Goal: Task Accomplishment & Management: Manage account settings

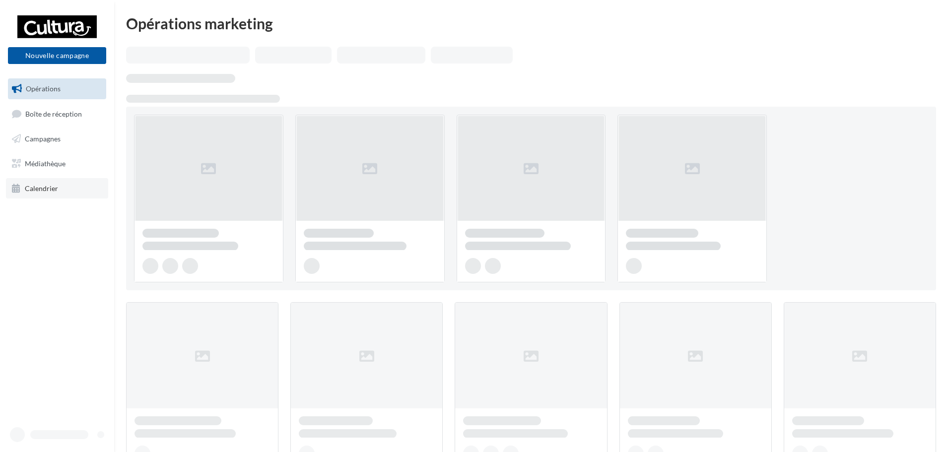
click at [17, 184] on icon at bounding box center [16, 188] width 9 height 13
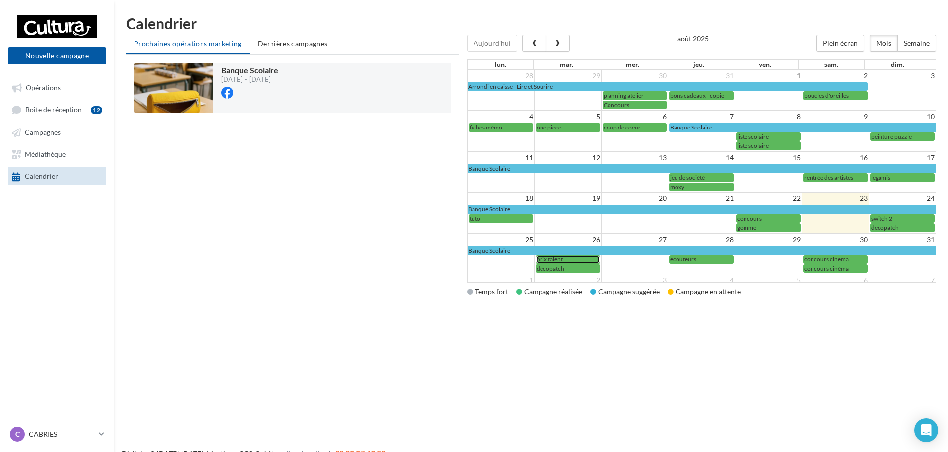
click at [562, 256] on span "prix talent" at bounding box center [550, 259] width 26 height 7
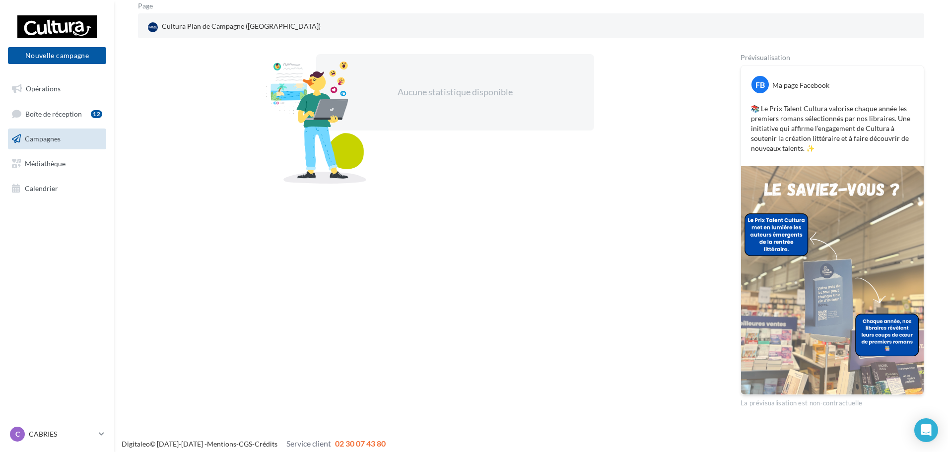
scroll to position [139, 0]
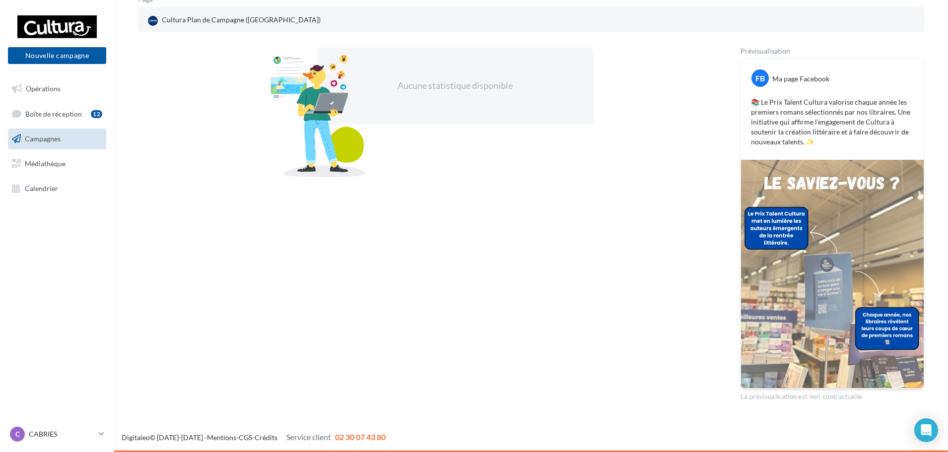
drag, startPoint x: 726, startPoint y: 353, endPoint x: 705, endPoint y: 349, distance: 21.4
click at [705, 353] on div "Aucune statistique disponible" at bounding box center [423, 225] width 571 height 354
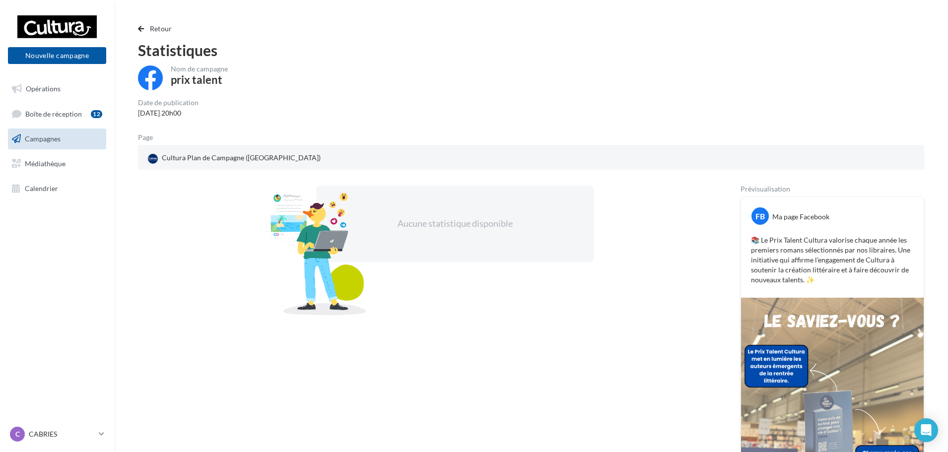
scroll to position [0, 0]
click at [151, 26] on span "Retour" at bounding box center [161, 29] width 22 height 8
click at [153, 30] on span "Retour" at bounding box center [161, 29] width 22 height 8
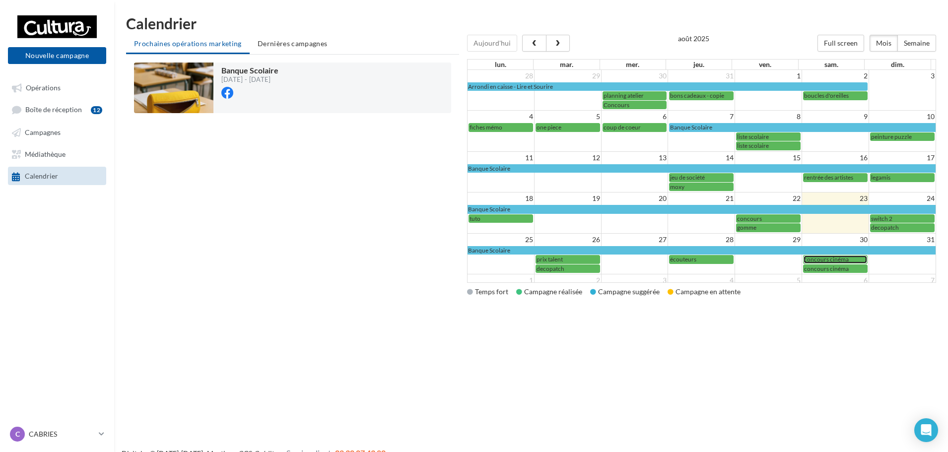
click at [836, 257] on span "concours cinéma" at bounding box center [826, 259] width 45 height 7
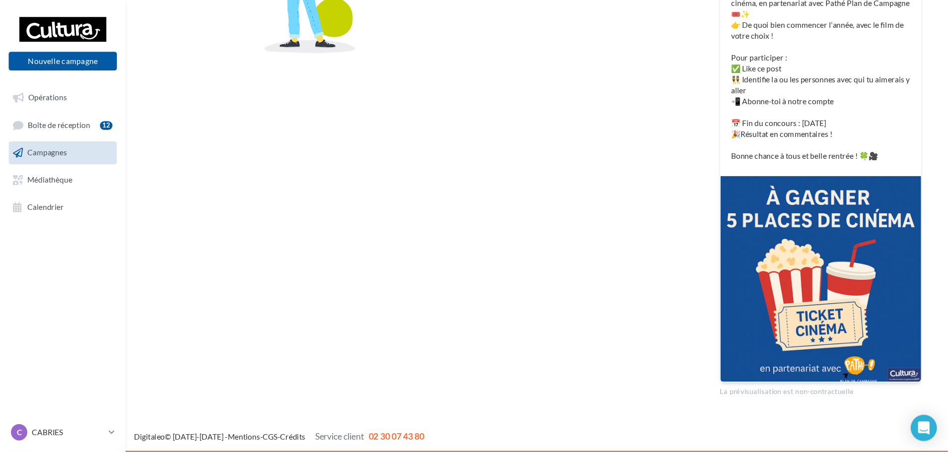
scroll to position [227, 0]
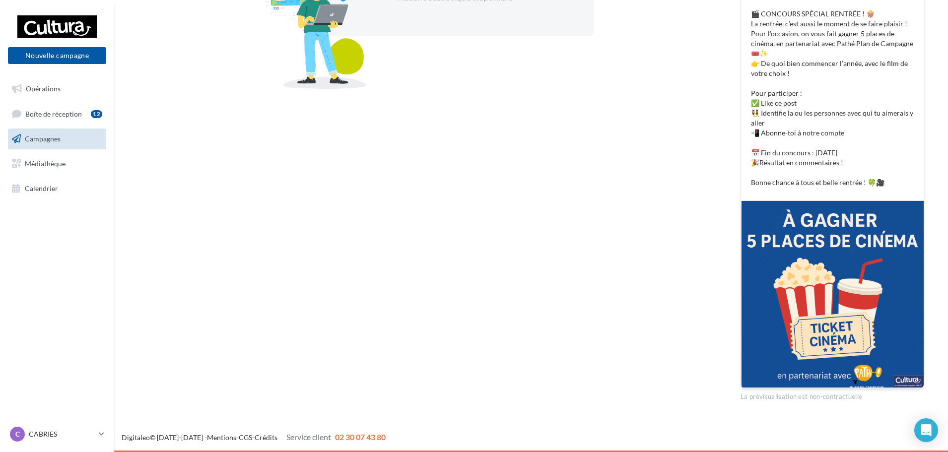
drag, startPoint x: 544, startPoint y: 1, endPoint x: 388, endPoint y: 127, distance: 200.3
click at [388, 127] on div "Aucune statistique disponible" at bounding box center [423, 180] width 571 height 442
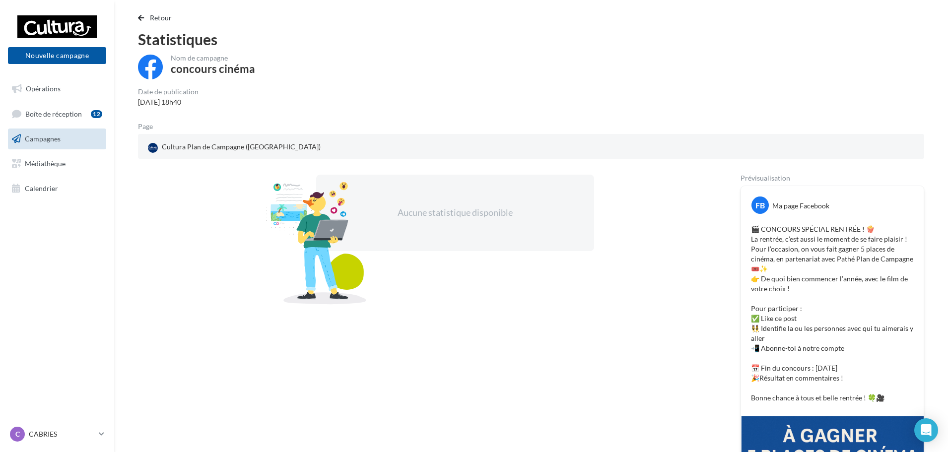
scroll to position [0, 0]
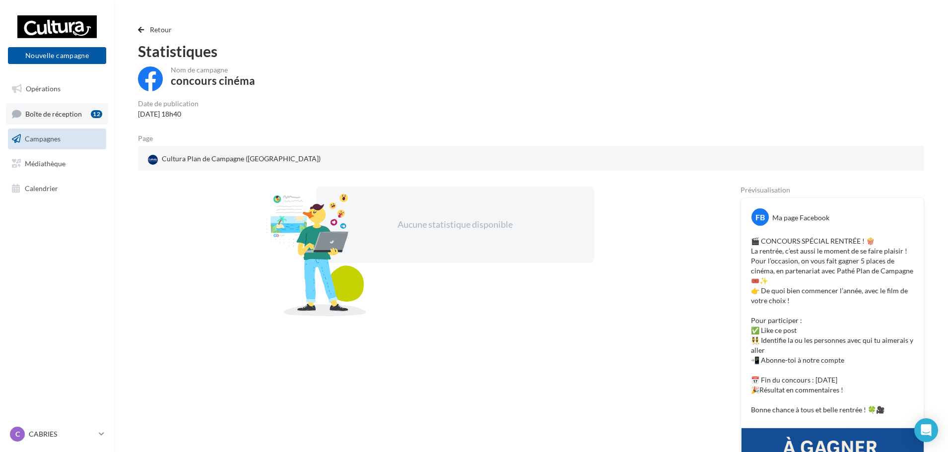
click at [99, 116] on div "12" at bounding box center [96, 114] width 11 height 8
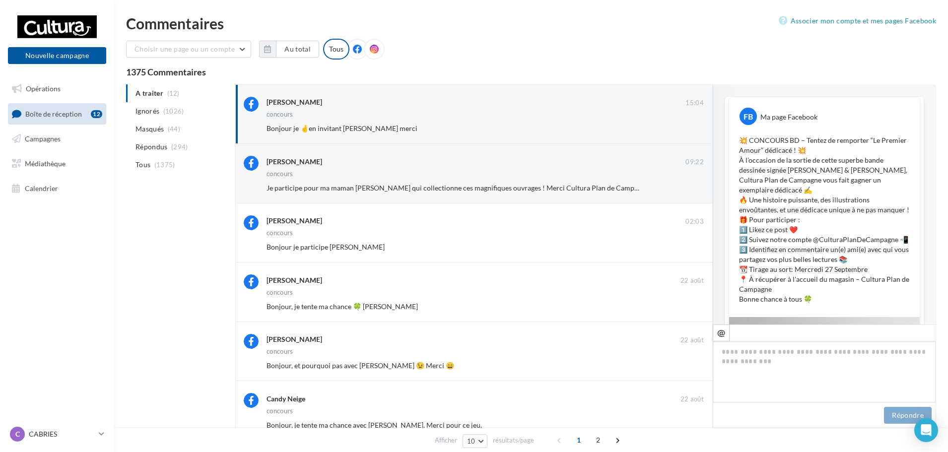
scroll to position [461, 0]
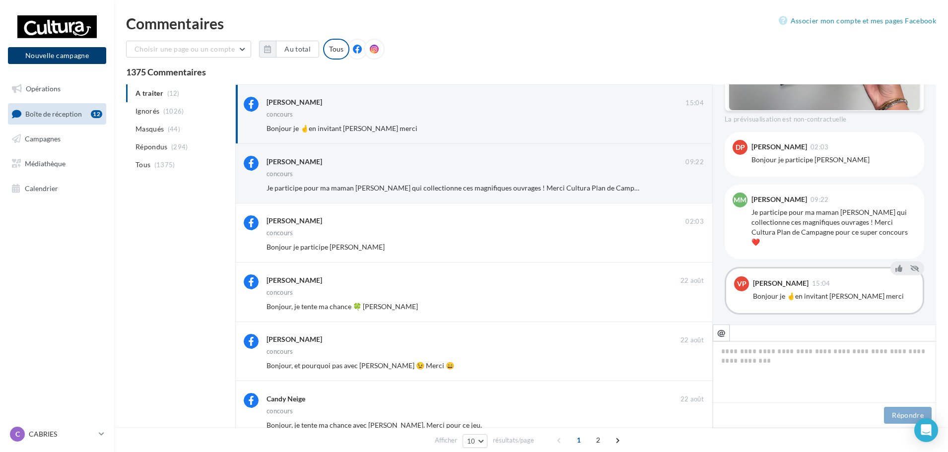
click at [53, 60] on button "Nouvelle campagne" at bounding box center [57, 55] width 98 height 17
click at [81, 205] on div at bounding box center [474, 211] width 948 height 452
click at [78, 192] on link "Calendrier" at bounding box center [57, 188] width 102 height 21
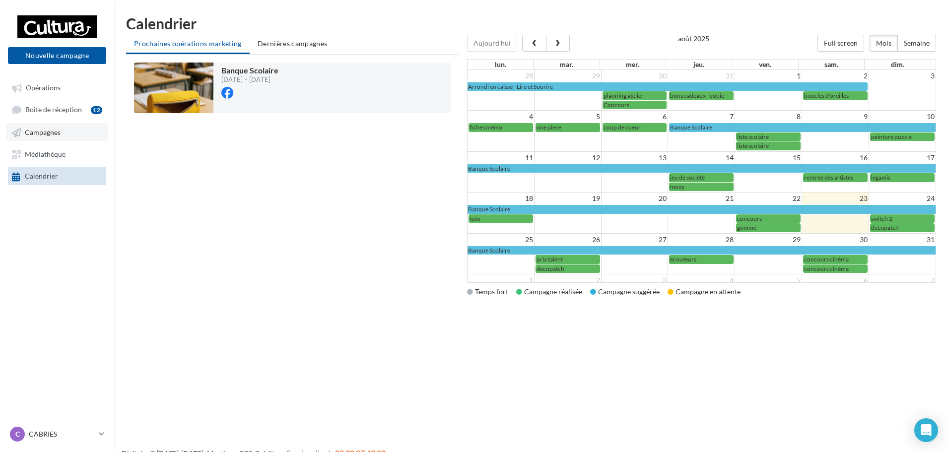
click at [64, 139] on link "Campagnes" at bounding box center [57, 132] width 102 height 18
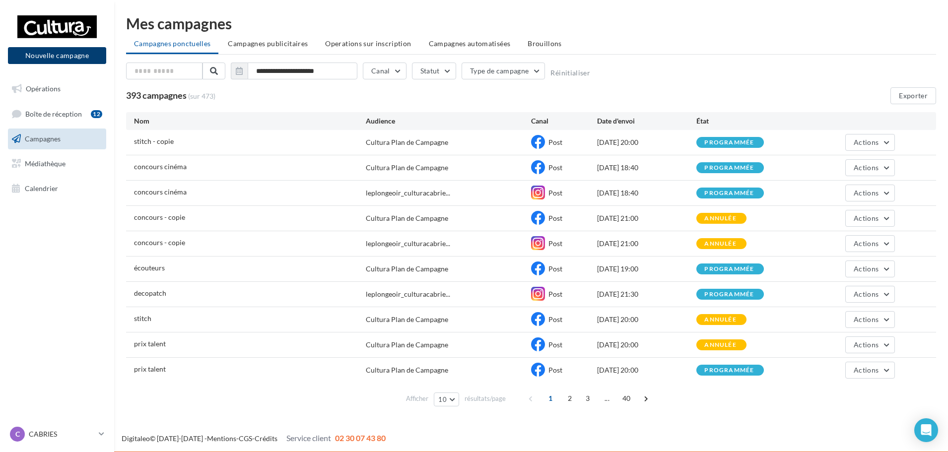
click at [74, 52] on button "Nouvelle campagne" at bounding box center [57, 55] width 98 height 17
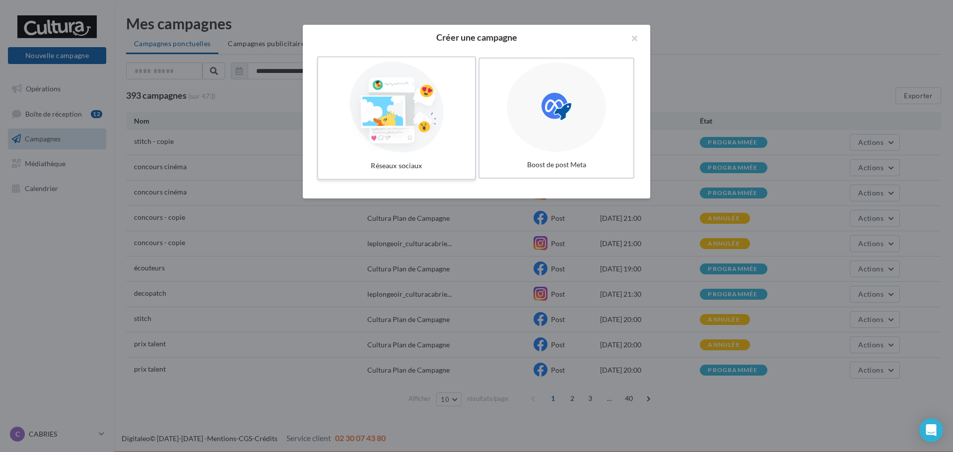
click at [379, 116] on div at bounding box center [396, 107] width 149 height 91
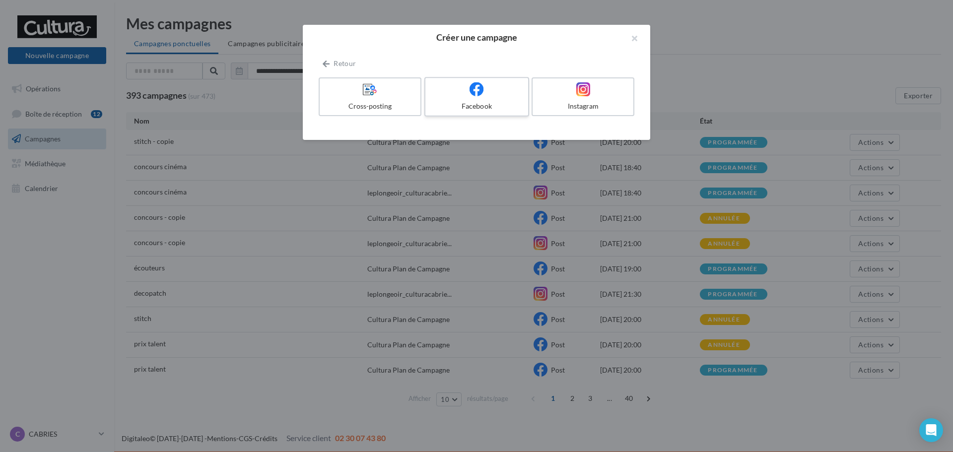
click at [449, 103] on div "Facebook" at bounding box center [476, 106] width 94 height 10
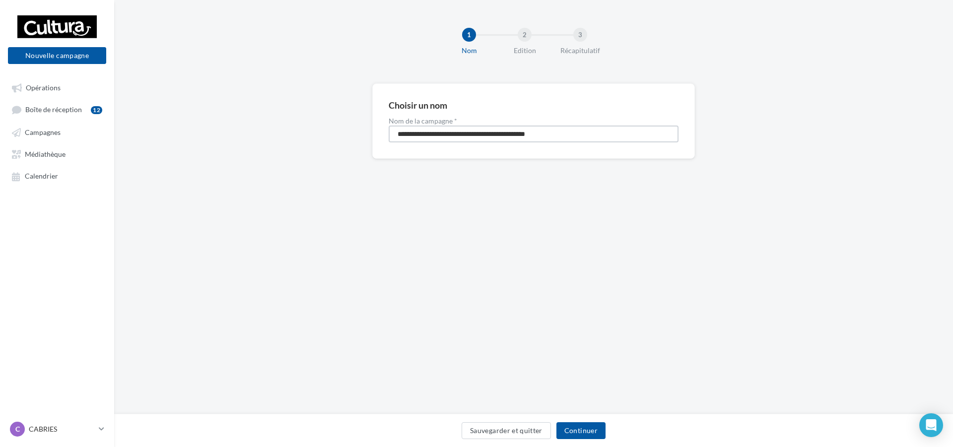
drag, startPoint x: 584, startPoint y: 134, endPoint x: 285, endPoint y: 122, distance: 299.1
click at [276, 113] on div "**********" at bounding box center [533, 136] width 839 height 107
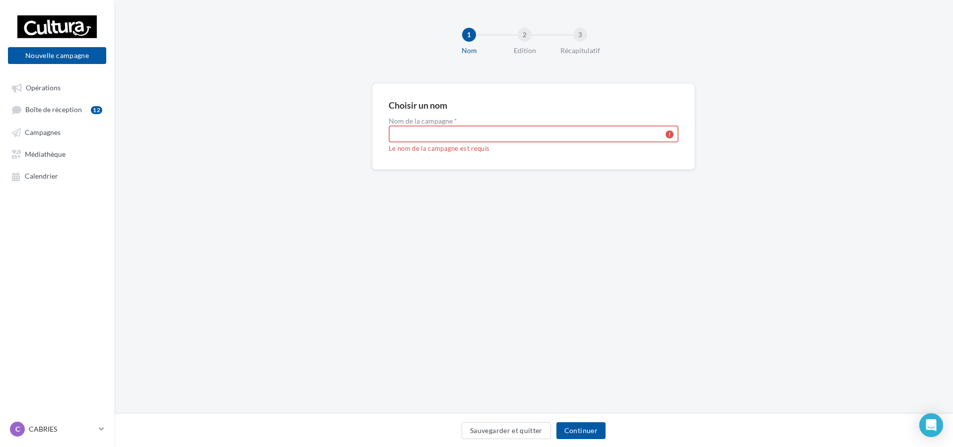
type input "*"
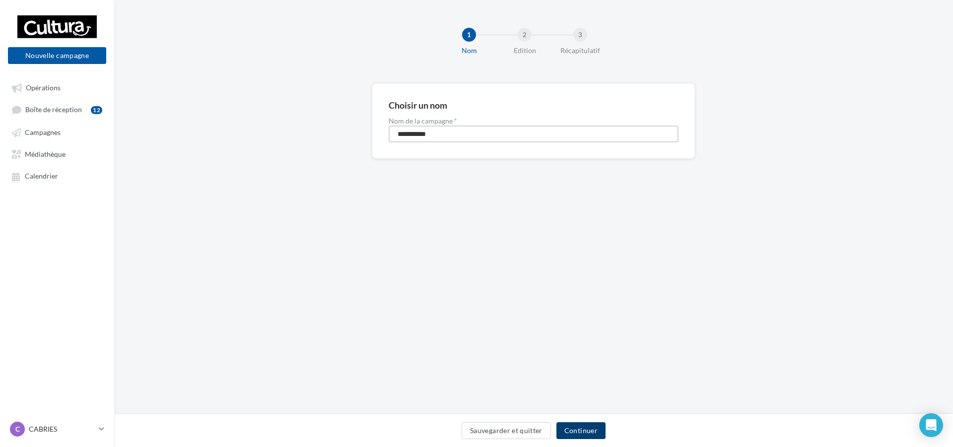
type input "**********"
click at [583, 423] on button "Continuer" at bounding box center [581, 430] width 49 height 17
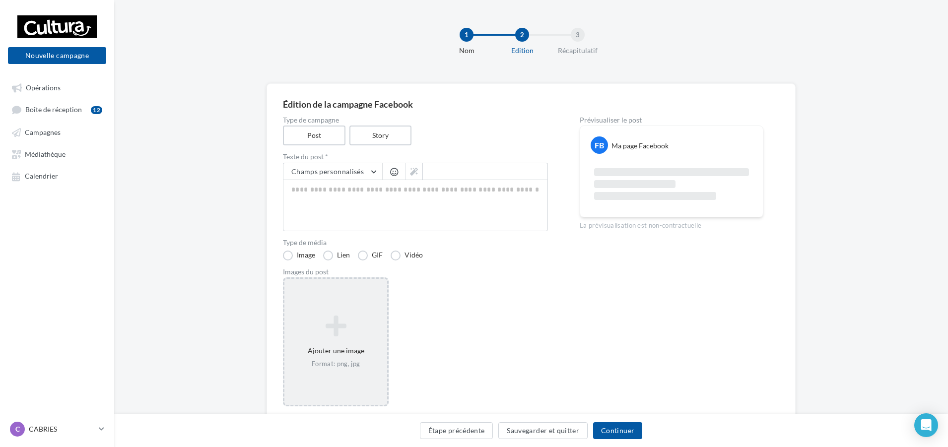
click at [386, 346] on div "Ajouter une image Format: png, jpg" at bounding box center [335, 342] width 103 height 64
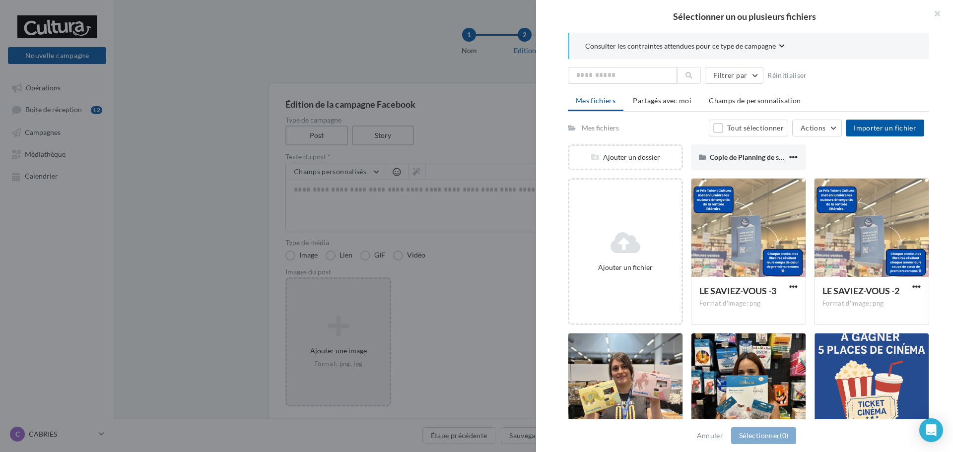
click at [885, 119] on div "Mes fichiers Partagés avec moi Champs de personnalisation Mes fichiers Tout sél…" at bounding box center [748, 290] width 361 height 396
click at [754, 225] on div at bounding box center [749, 228] width 114 height 99
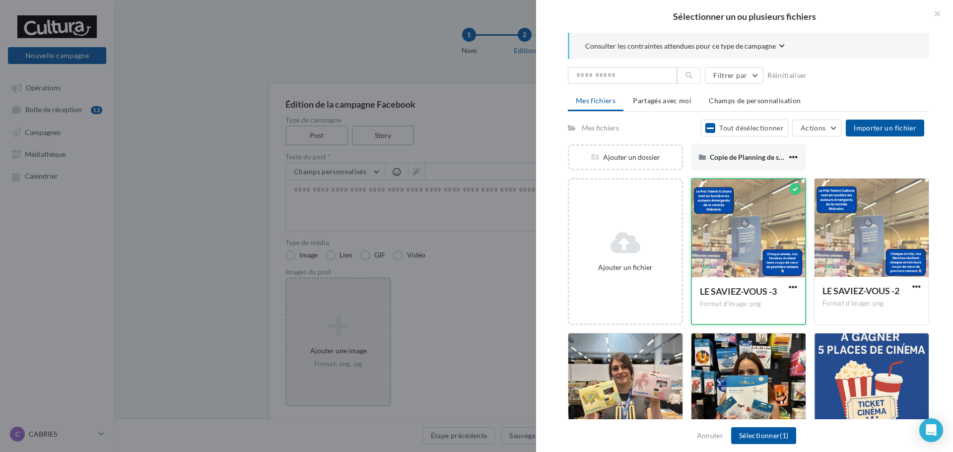
click at [754, 225] on div at bounding box center [748, 228] width 113 height 99
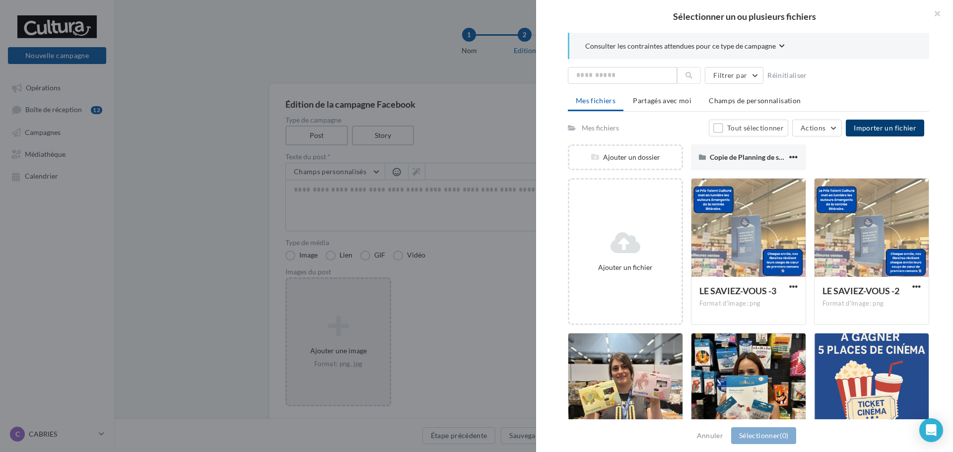
click at [862, 131] on span "Importer un fichier" at bounding box center [885, 128] width 63 height 8
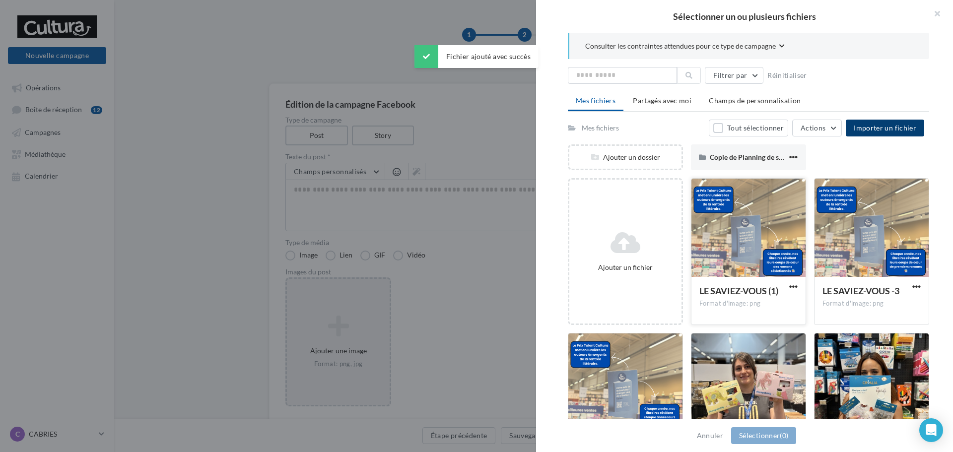
click at [724, 283] on div "LE SAVIEZ-VOUS (1) Format d'image: png" at bounding box center [749, 300] width 114 height 47
click at [733, 433] on button "Sélectionner (1)" at bounding box center [763, 435] width 65 height 17
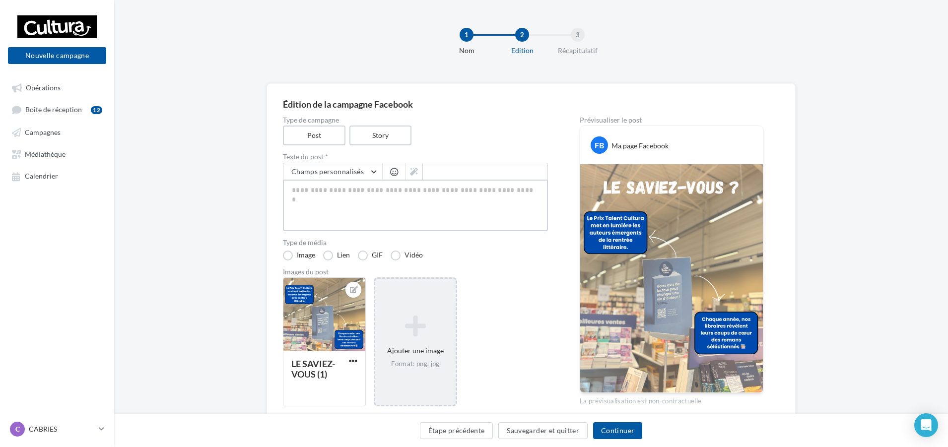
click at [349, 180] on textarea at bounding box center [415, 206] width 265 height 52
paste textarea "**********"
type textarea "**********"
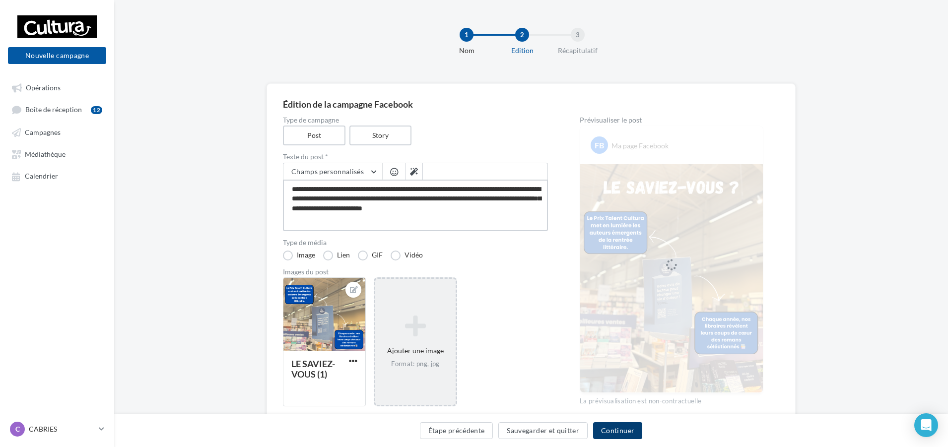
type textarea "**********"
click at [612, 427] on button "Continuer" at bounding box center [617, 430] width 49 height 17
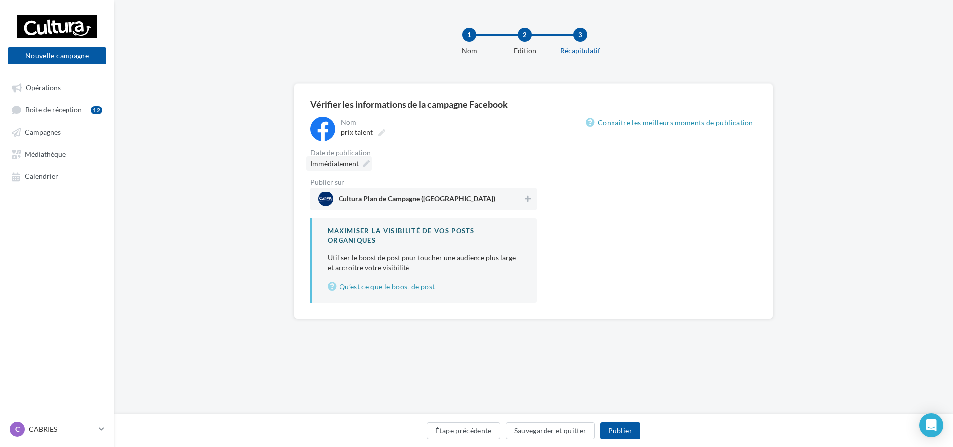
click at [369, 165] on icon at bounding box center [366, 163] width 7 height 7
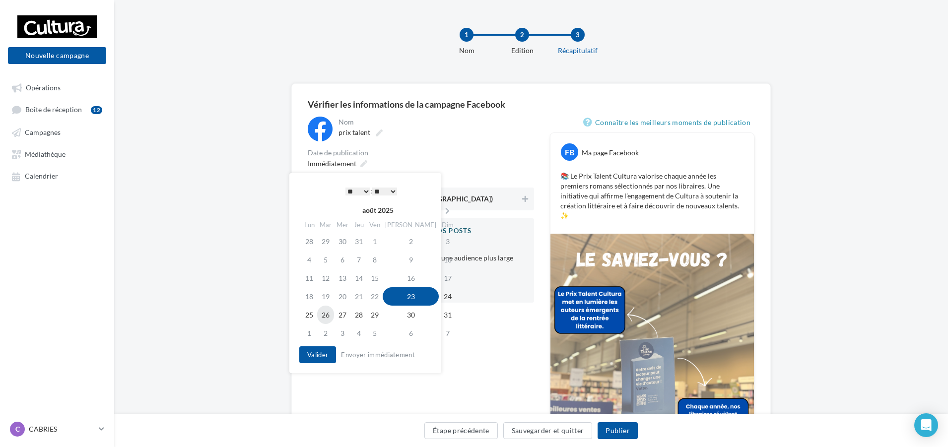
click at [327, 315] on td "26" at bounding box center [325, 315] width 17 height 18
click at [357, 189] on select "* * * * * * * * * * ** ** ** ** ** ** ** ** ** ** ** ** ** **" at bounding box center [355, 192] width 25 height 8
click at [386, 190] on select "** ** ** ** ** **" at bounding box center [382, 192] width 25 height 8
click at [320, 351] on button "Valider" at bounding box center [315, 355] width 37 height 17
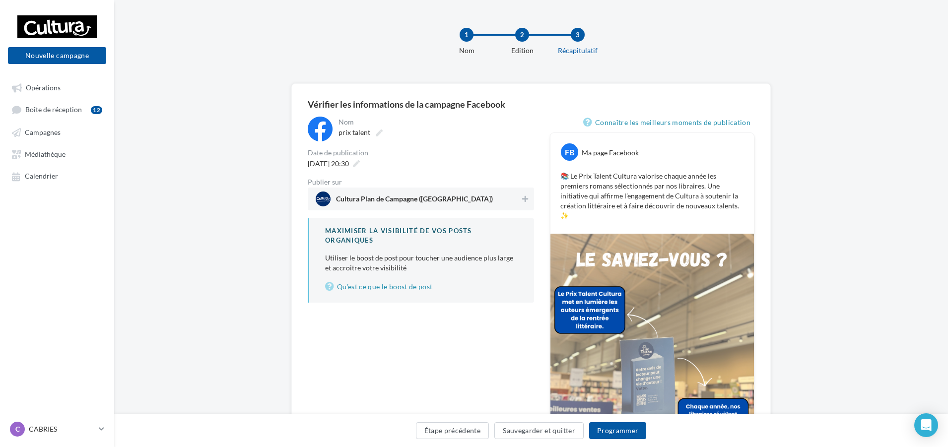
click at [532, 200] on div "Cultura Plan de Campagne (Cabriès)" at bounding box center [421, 199] width 226 height 23
click at [613, 430] on button "Programmer" at bounding box center [618, 430] width 58 height 17
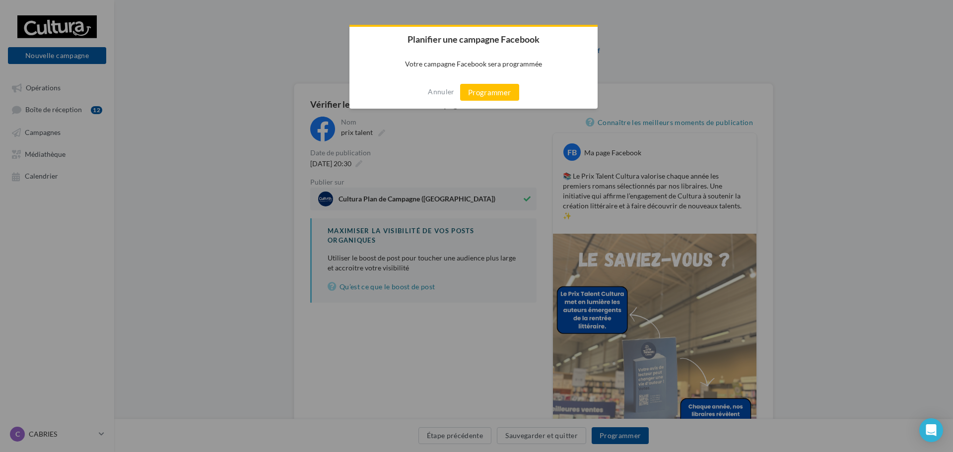
click at [509, 102] on div "Annuler Programmer" at bounding box center [474, 92] width 248 height 33
click at [509, 93] on button "Programmer" at bounding box center [489, 92] width 59 height 17
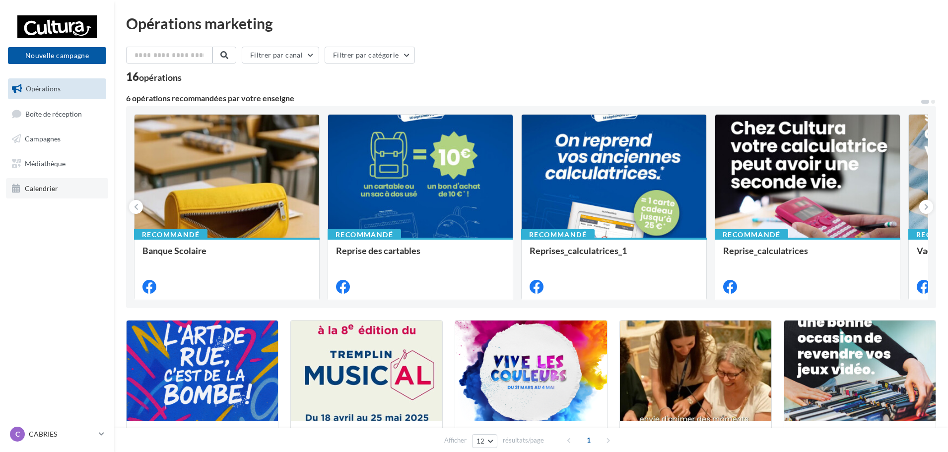
click at [26, 194] on link "Calendrier" at bounding box center [57, 188] width 102 height 21
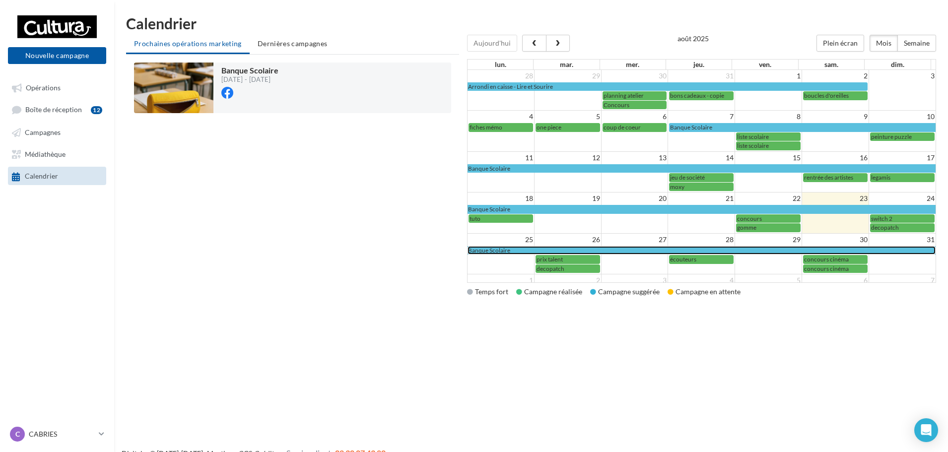
click at [574, 253] on div "Banque Scolaire" at bounding box center [701, 250] width 467 height 7
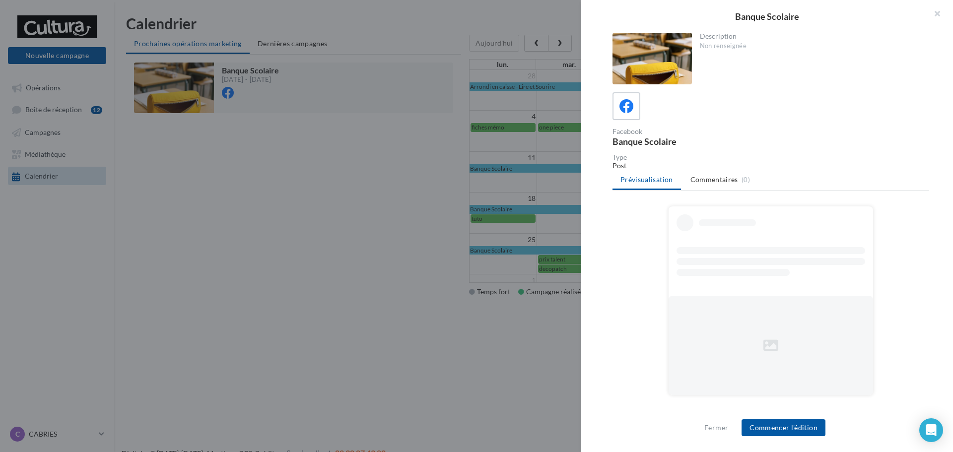
click at [519, 234] on div at bounding box center [476, 226] width 953 height 452
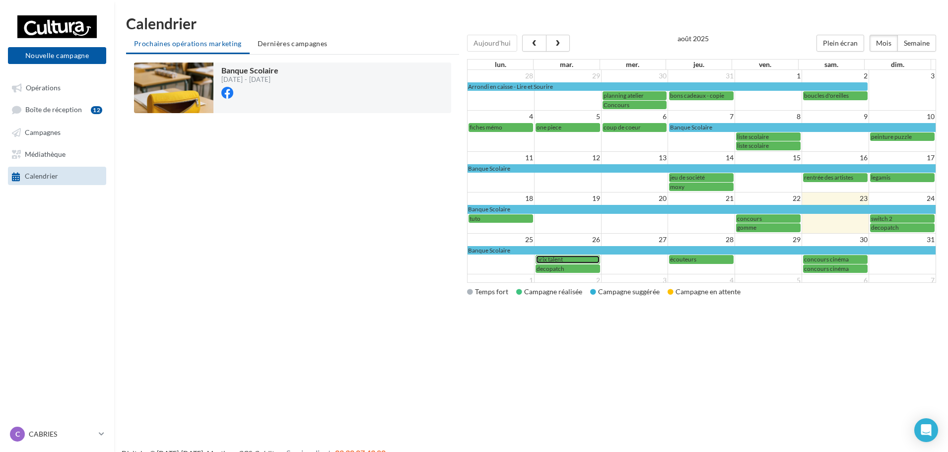
click at [566, 256] on div "prix talent" at bounding box center [568, 259] width 63 height 7
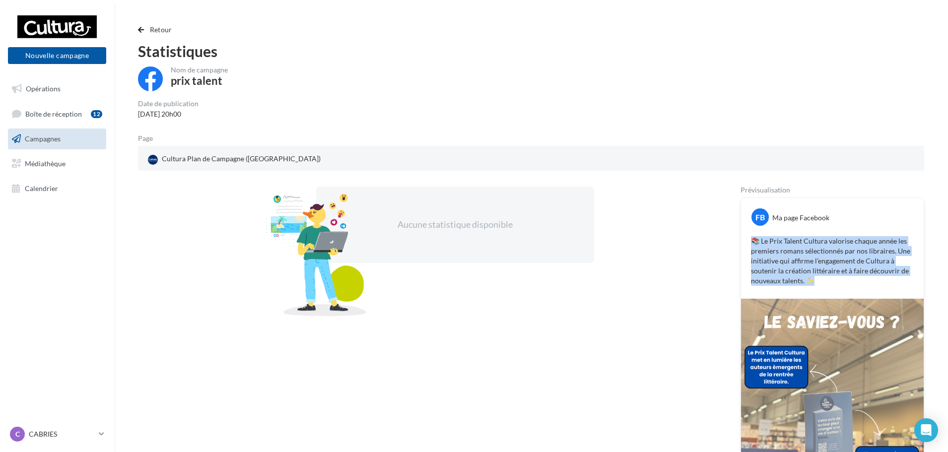
drag, startPoint x: 751, startPoint y: 241, endPoint x: 838, endPoint y: 286, distance: 98.1
click at [838, 286] on div "📚 Le Prix Talent Cultura valorise chaque année les premiers romans sélectionnés…" at bounding box center [833, 261] width 178 height 55
copy p "📚 Le Prix Talent Cultura valorise chaque année les premiers romans sélectionnés…"
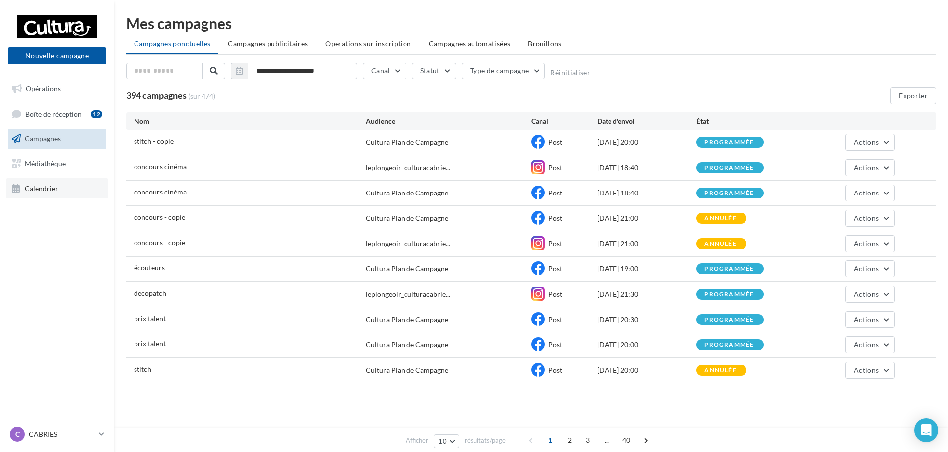
click at [44, 196] on link "Calendrier" at bounding box center [57, 188] width 102 height 21
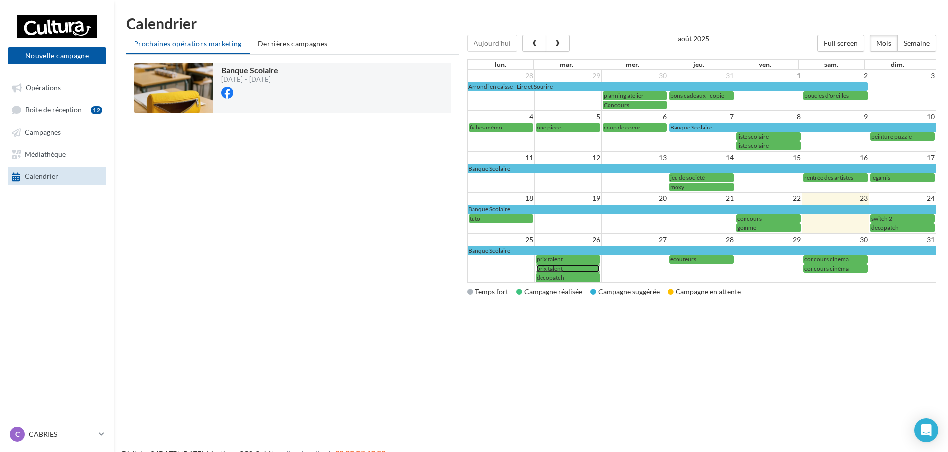
click at [565, 269] on div "prix talent" at bounding box center [568, 268] width 63 height 7
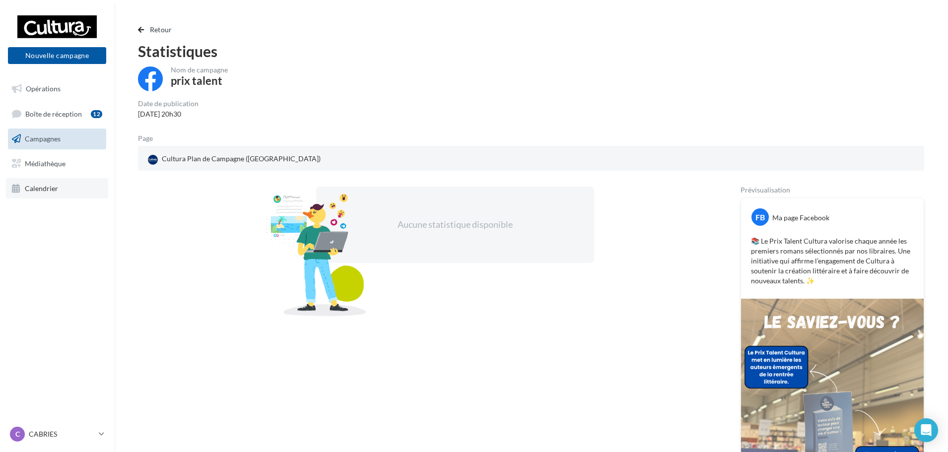
click at [67, 181] on link "Calendrier" at bounding box center [57, 188] width 102 height 21
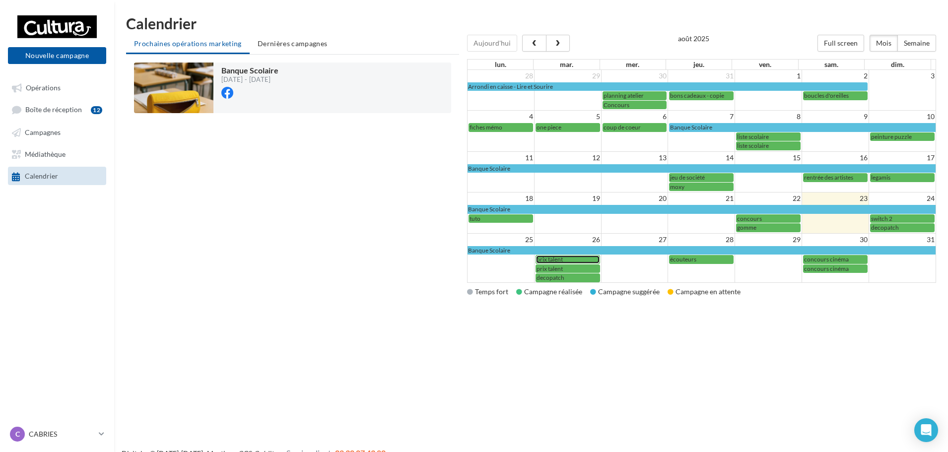
click at [555, 259] on span "prix talent" at bounding box center [550, 259] width 26 height 7
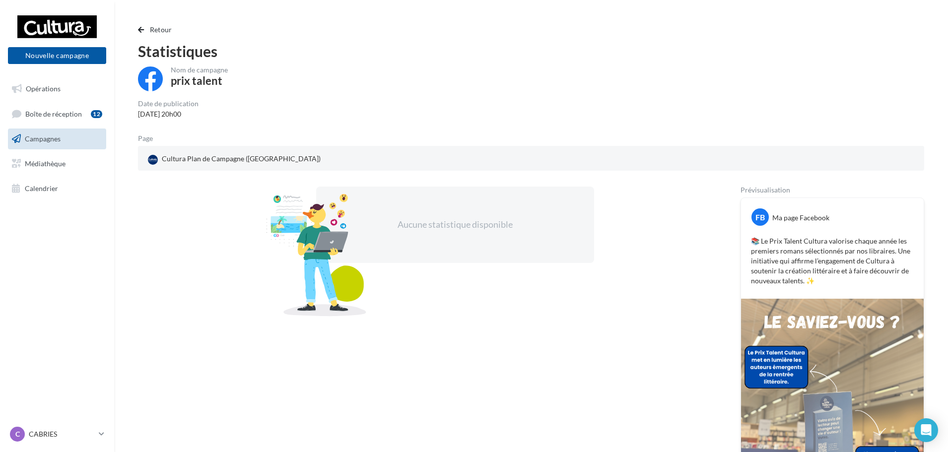
click at [58, 140] on span "Campagnes" at bounding box center [43, 139] width 36 height 8
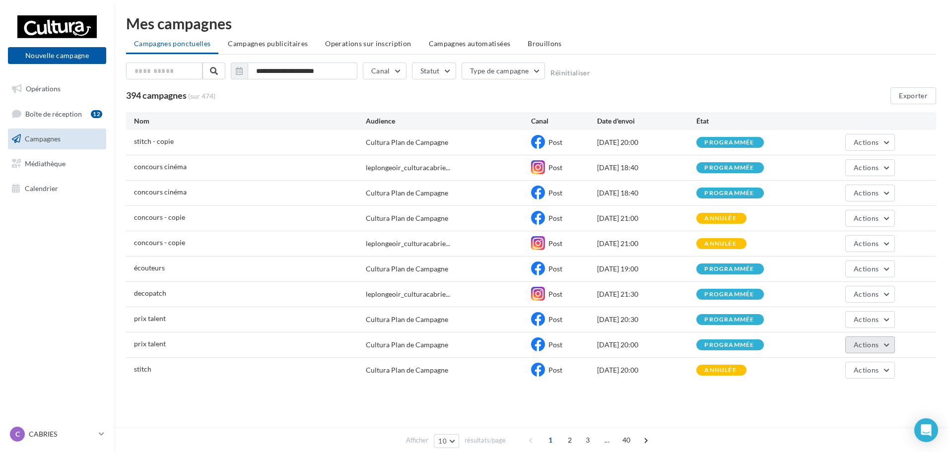
click at [868, 339] on button "Actions" at bounding box center [870, 345] width 50 height 17
click at [867, 321] on button "Annuler" at bounding box center [845, 322] width 99 height 26
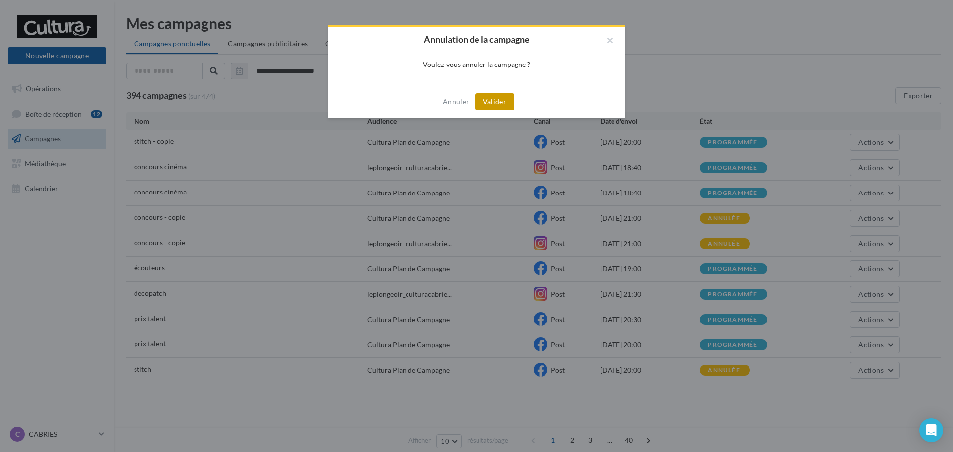
click at [509, 102] on button "Valider" at bounding box center [494, 101] width 39 height 17
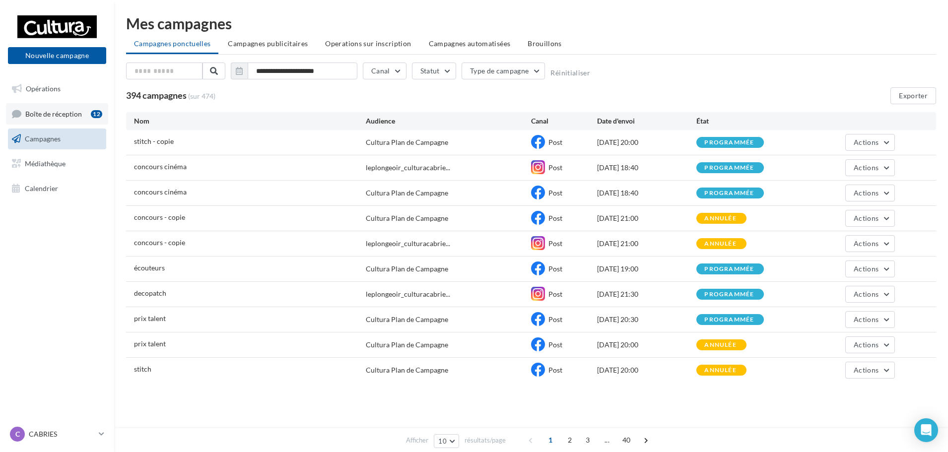
click at [66, 124] on link "Boîte de réception 12" at bounding box center [57, 113] width 102 height 21
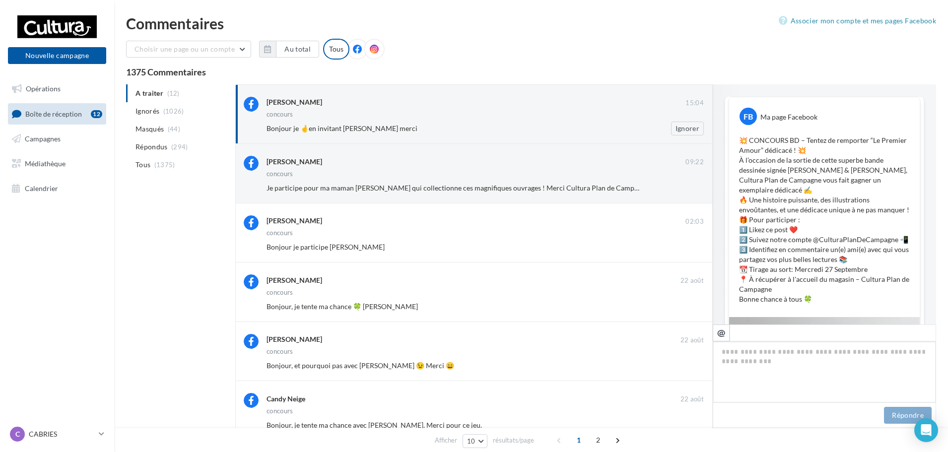
scroll to position [461, 0]
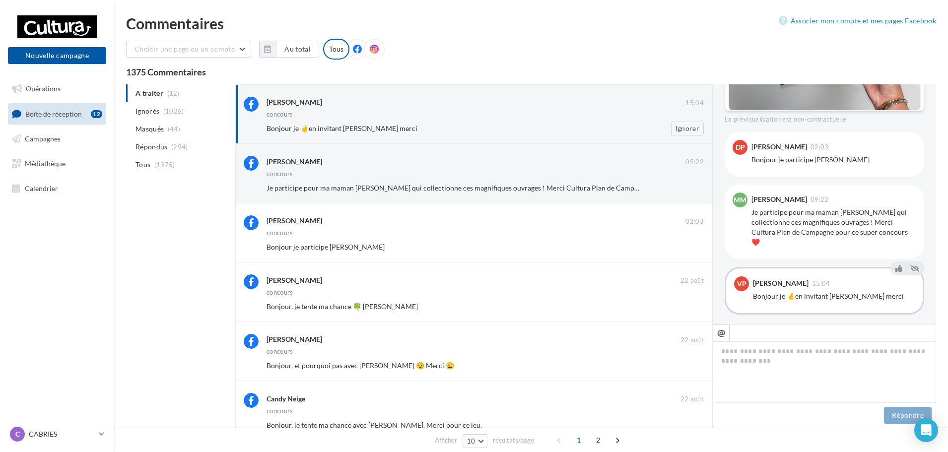
click at [281, 134] on div "Bonjour je 🤞en invitant [PERSON_NAME] merci Ignorer" at bounding box center [489, 129] width 445 height 14
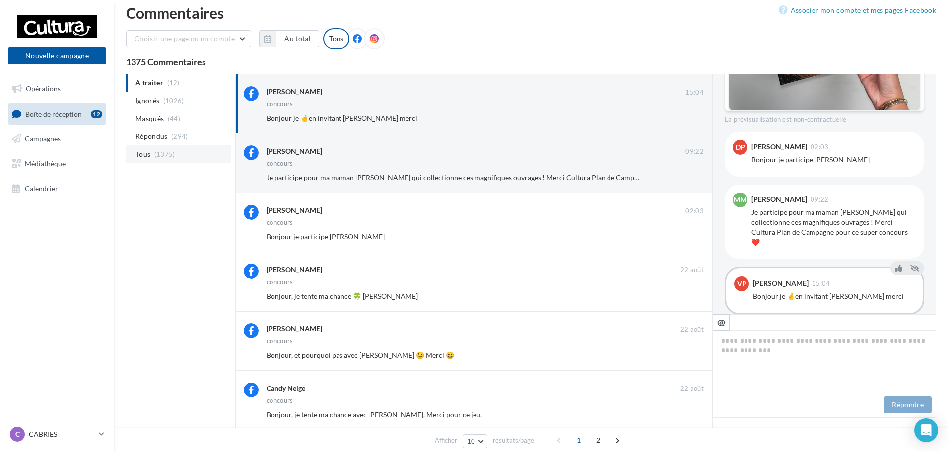
scroll to position [0, 0]
